Goal: Transaction & Acquisition: Purchase product/service

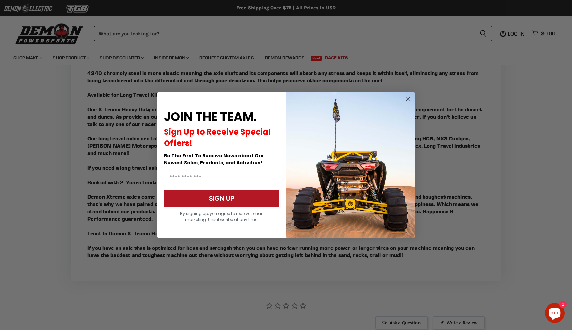
scroll to position [572, 0]
